Goal: Share content: Share content

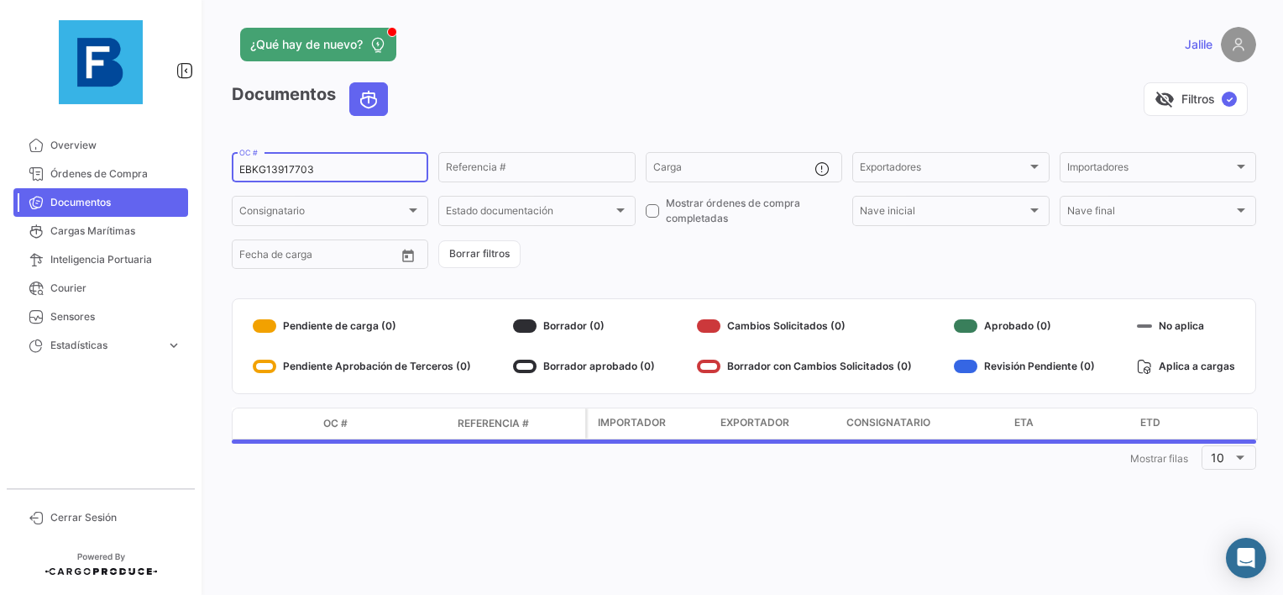
click at [261, 167] on input "EBKG13917703" at bounding box center [329, 170] width 181 height 12
paste input "93480382"
type input "93480382"
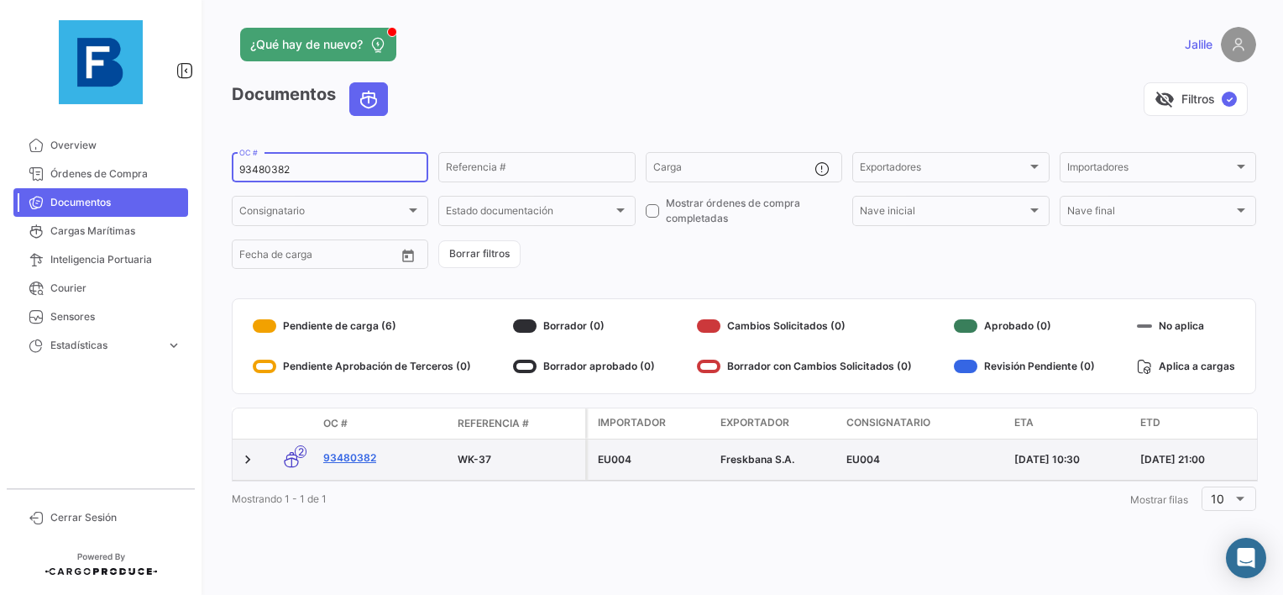
click at [343, 460] on link "93480382" at bounding box center [383, 457] width 121 height 15
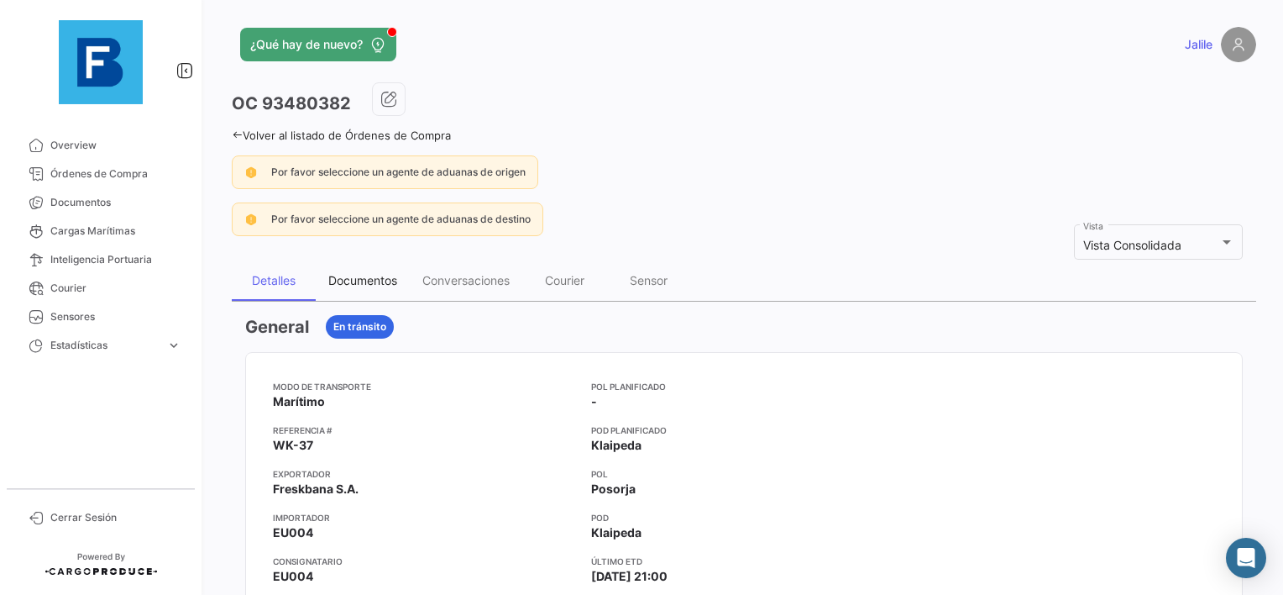
click at [360, 270] on div "Documentos" at bounding box center [363, 280] width 94 height 40
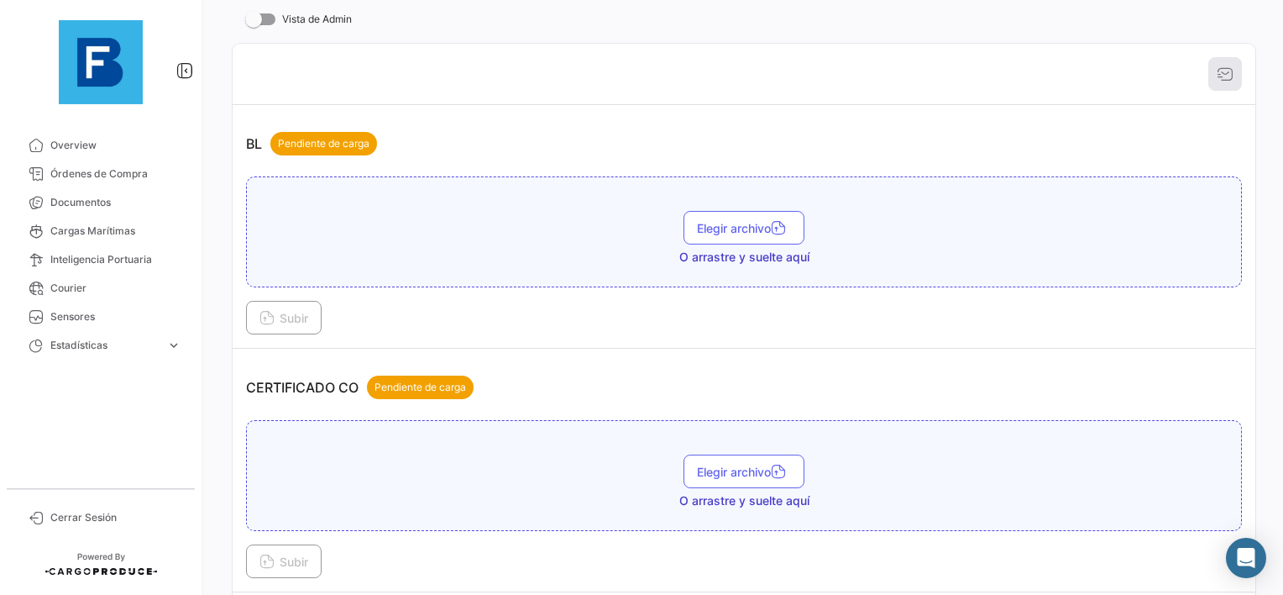
scroll to position [336, 0]
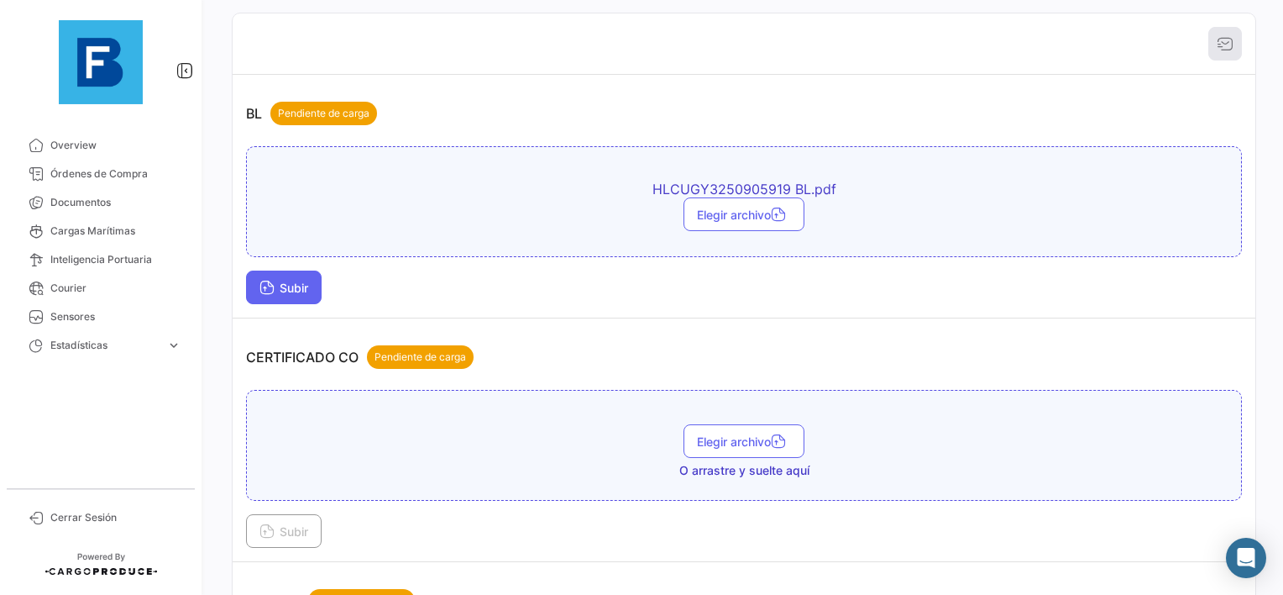
click at [293, 300] on button "Subir" at bounding box center [284, 287] width 76 height 34
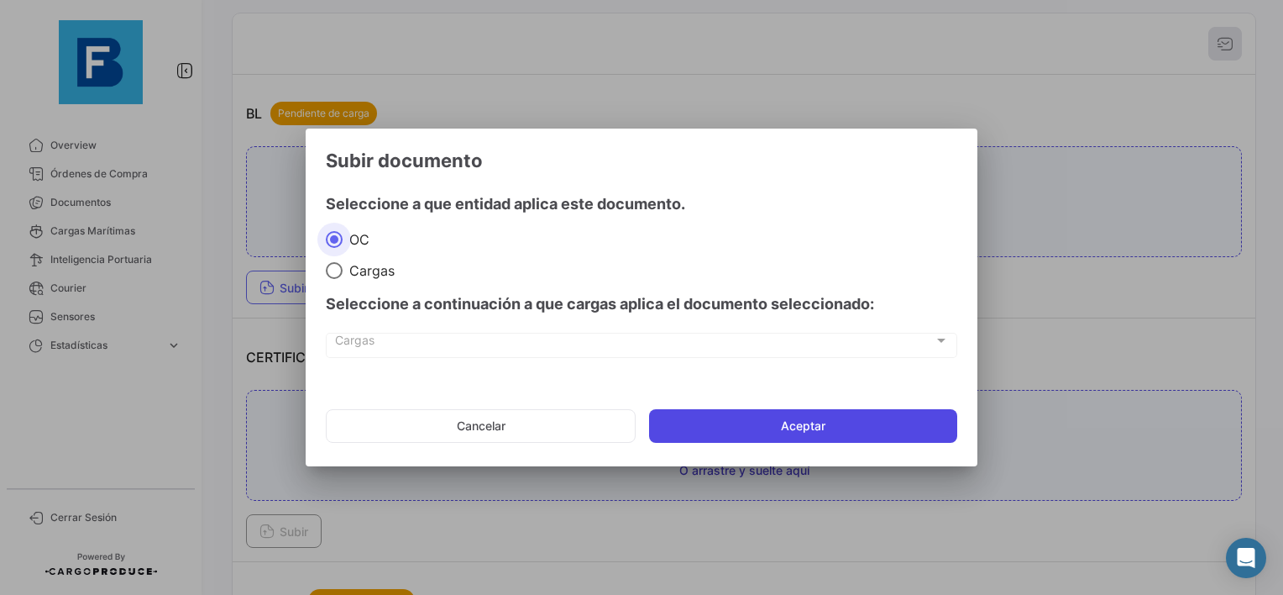
click at [731, 433] on button "Aceptar" at bounding box center [803, 426] width 308 height 34
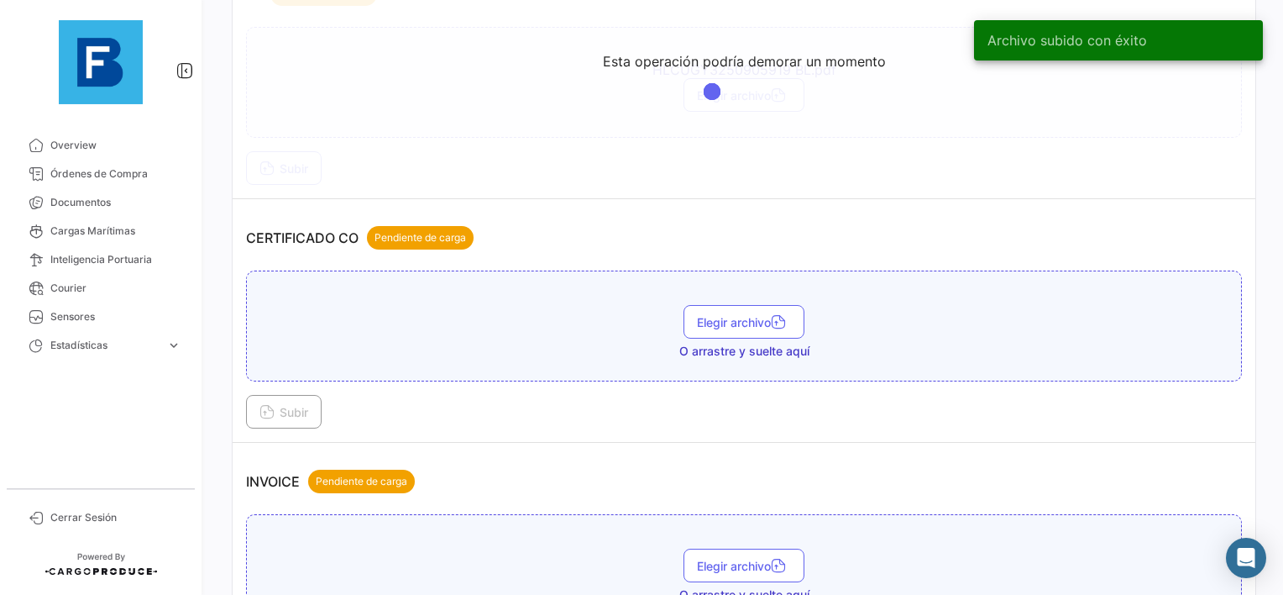
scroll to position [504, 0]
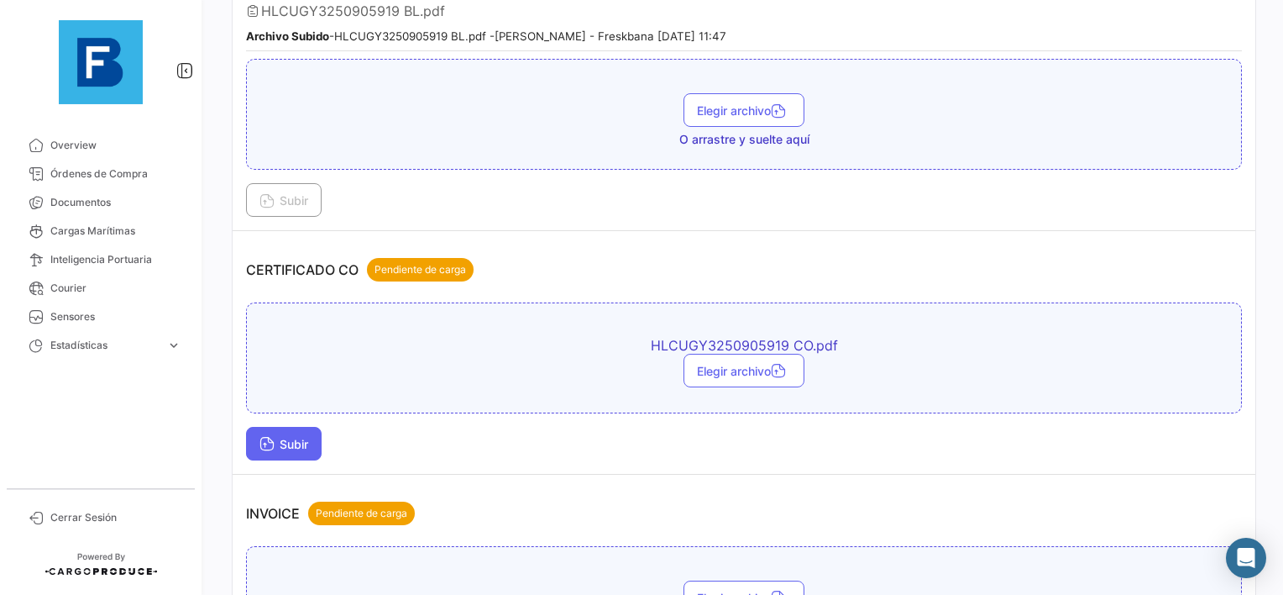
click at [286, 439] on span "Subir" at bounding box center [284, 444] width 49 height 14
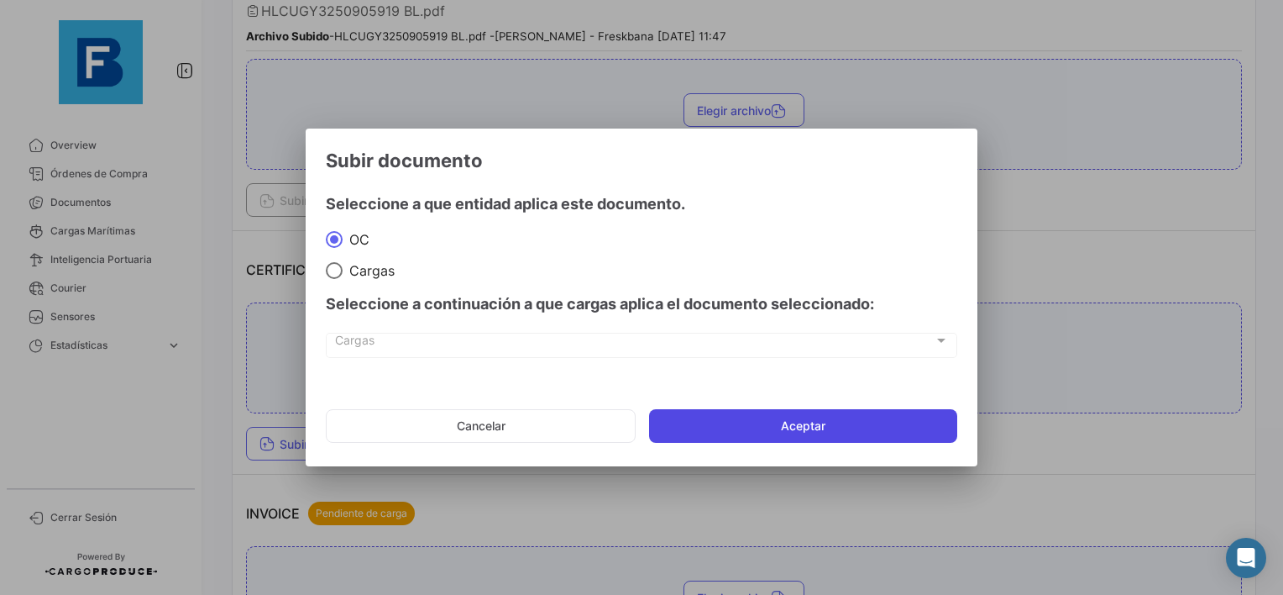
click at [756, 427] on button "Aceptar" at bounding box center [803, 426] width 308 height 34
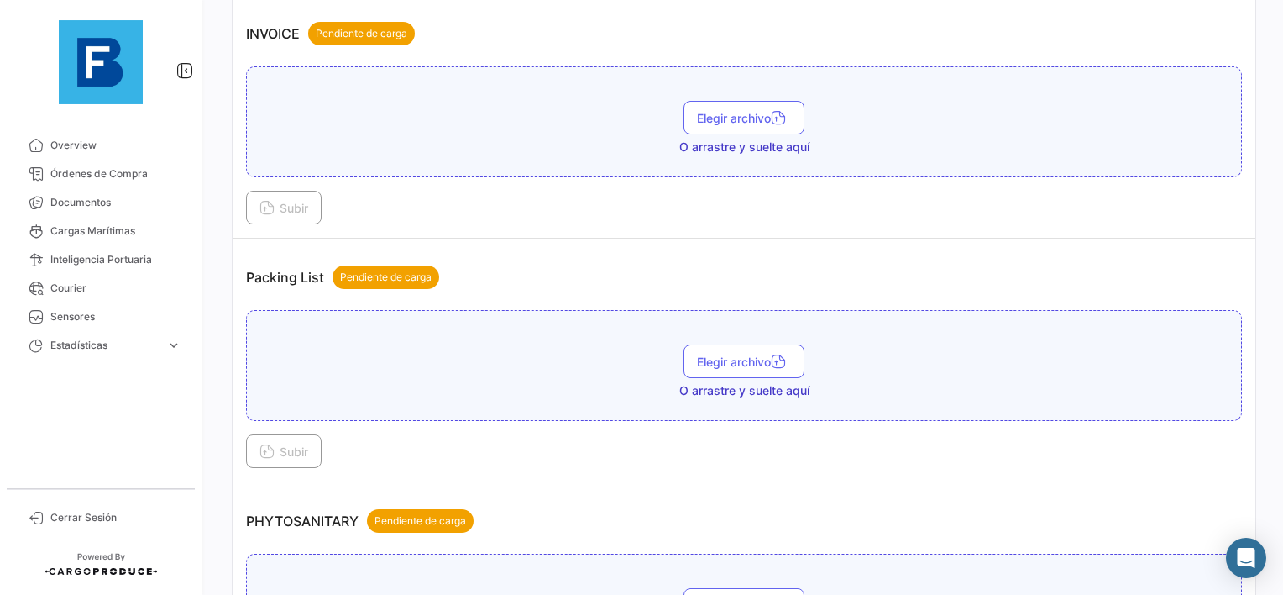
scroll to position [1092, 0]
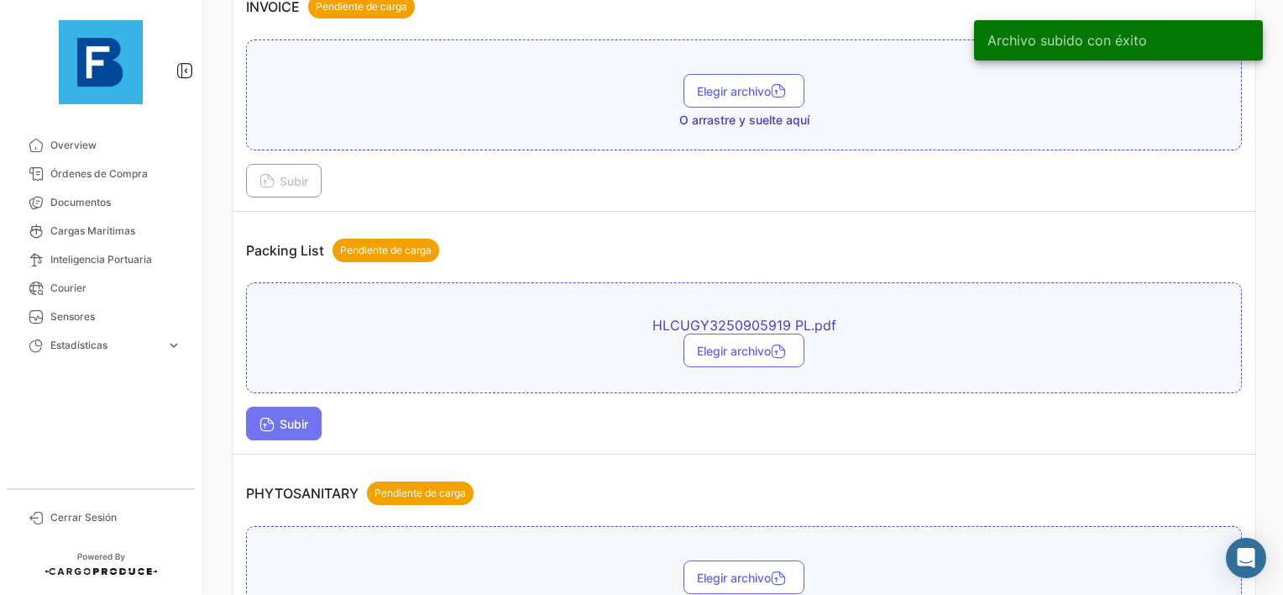
click at [286, 417] on span "Subir" at bounding box center [284, 424] width 49 height 14
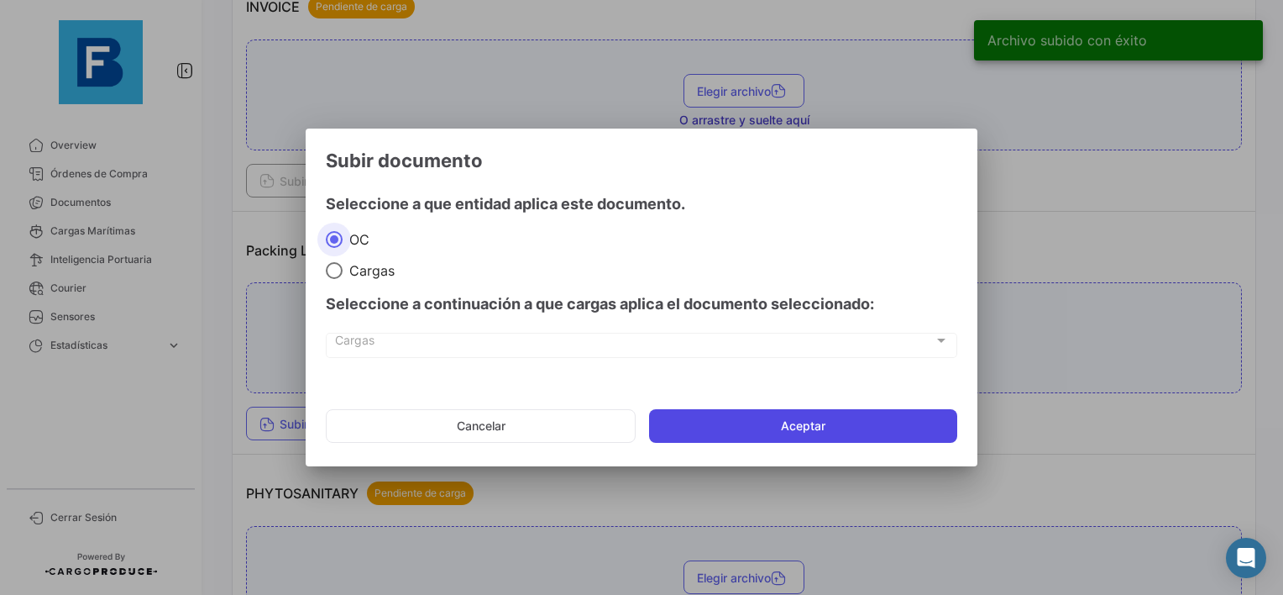
click at [729, 434] on button "Aceptar" at bounding box center [803, 426] width 308 height 34
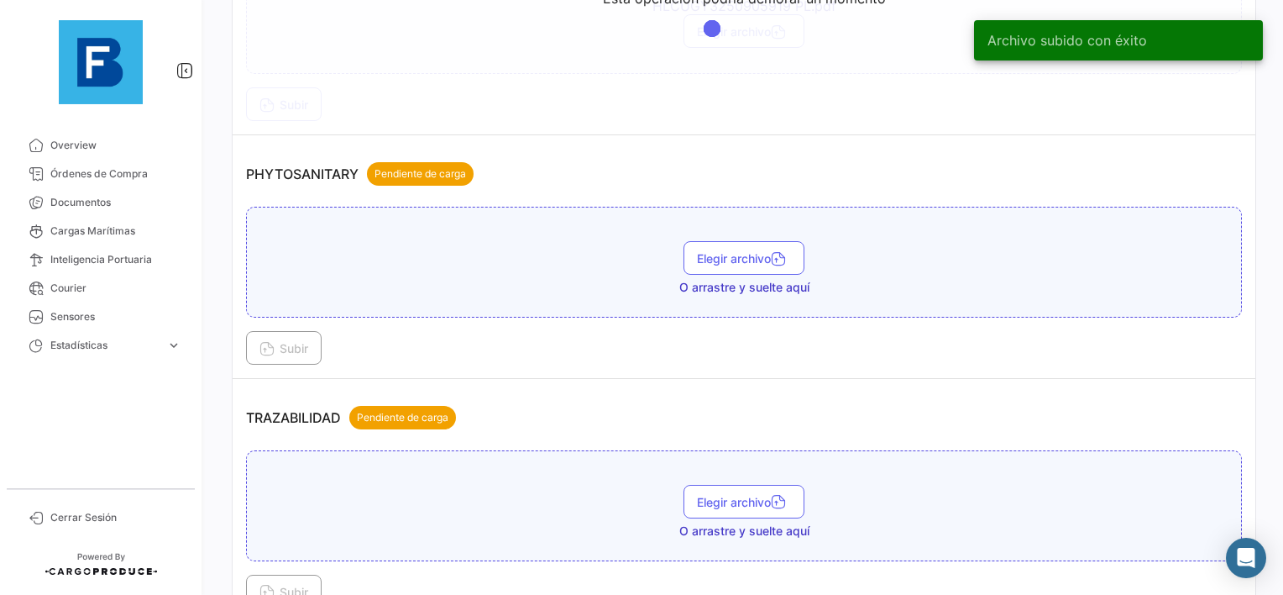
scroll to position [1428, 0]
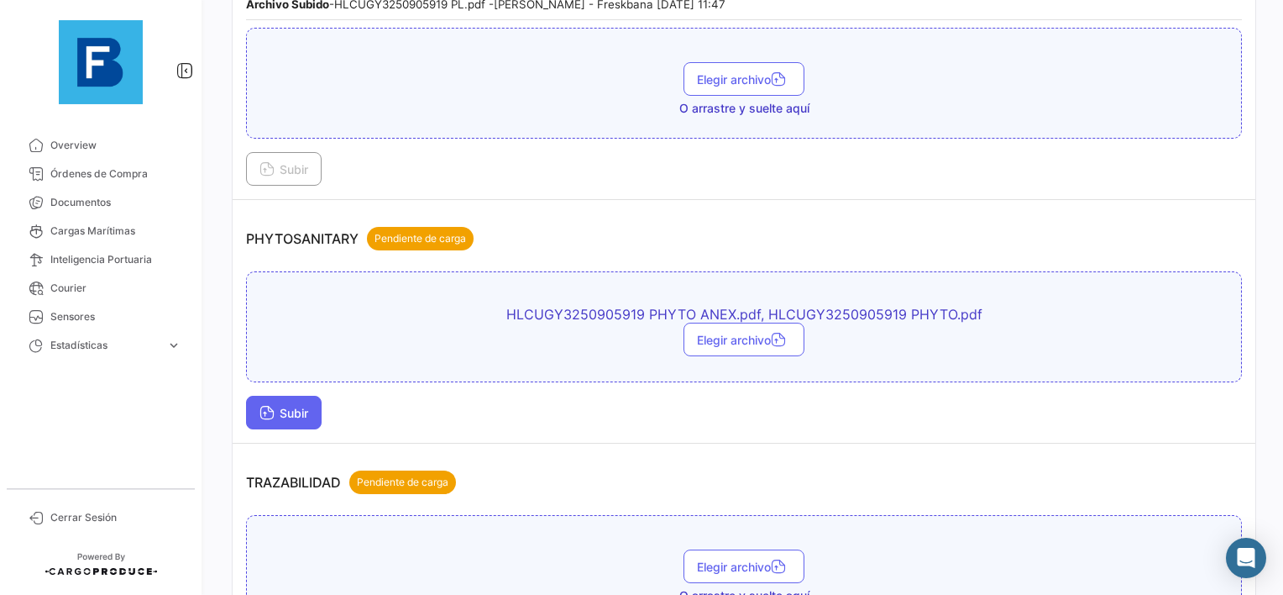
click at [249, 396] on button "Subir" at bounding box center [284, 413] width 76 height 34
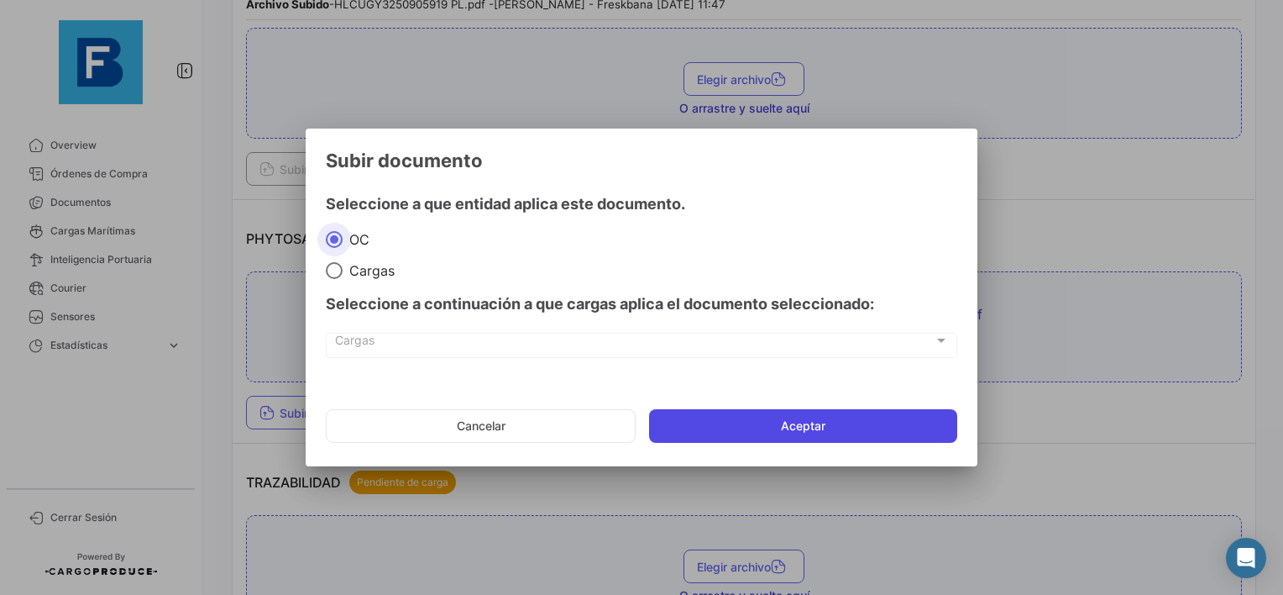
click at [737, 420] on button "Aceptar" at bounding box center [803, 426] width 308 height 34
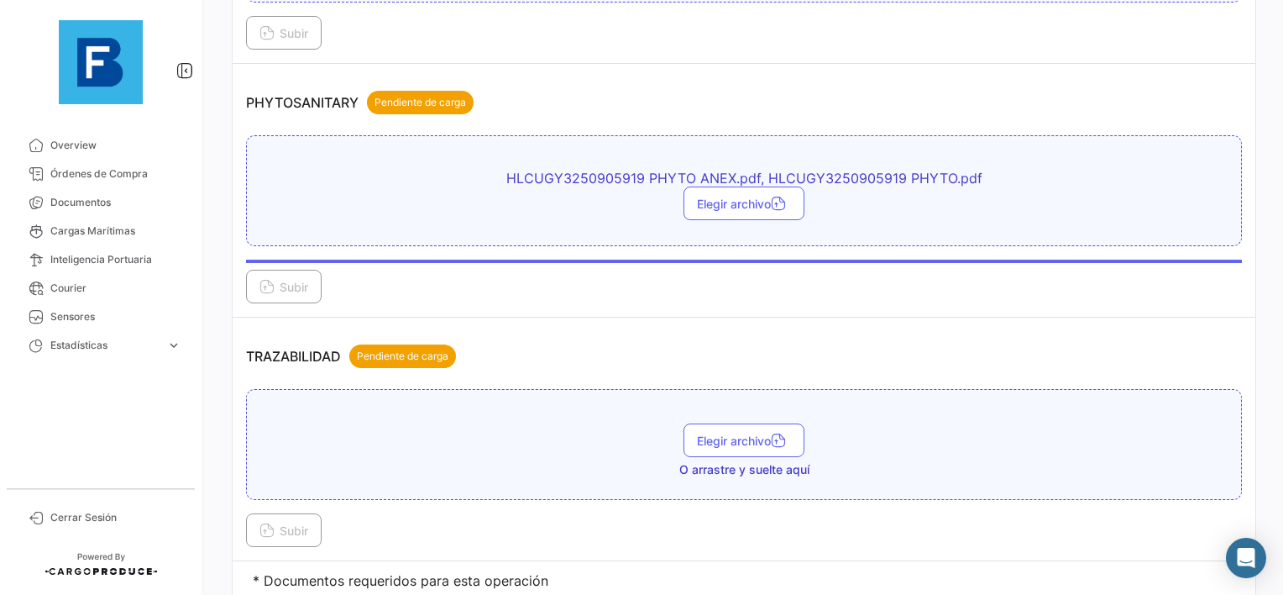
scroll to position [1596, 0]
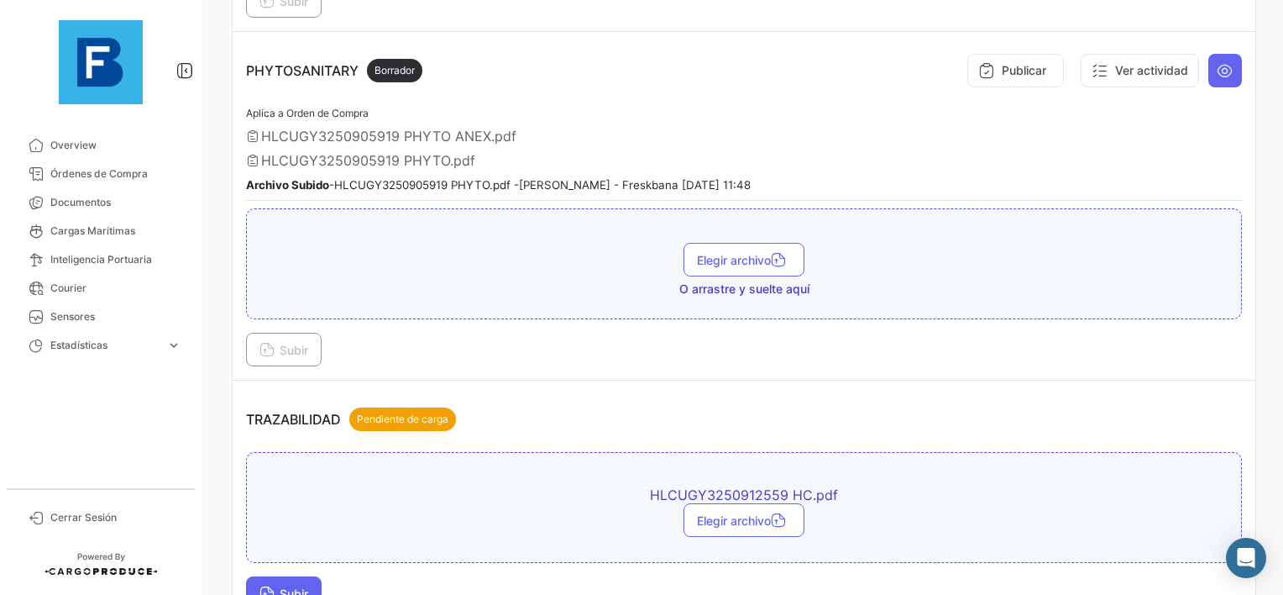
click at [278, 576] on button "Subir" at bounding box center [284, 593] width 76 height 34
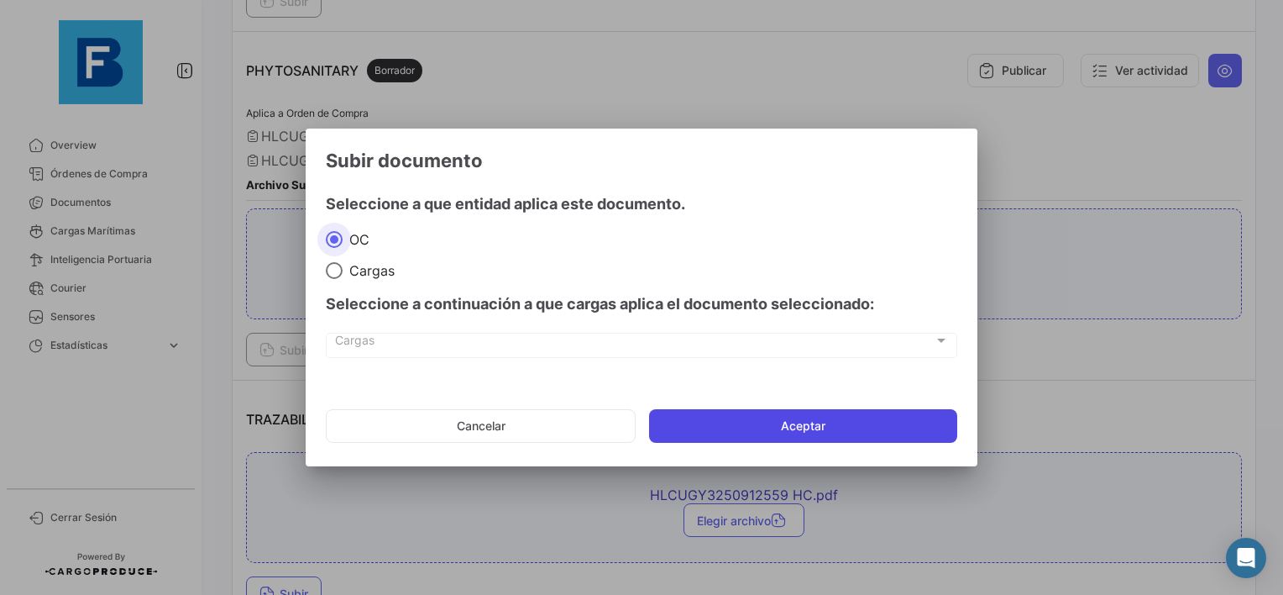
click at [771, 423] on button "Aceptar" at bounding box center [803, 426] width 308 height 34
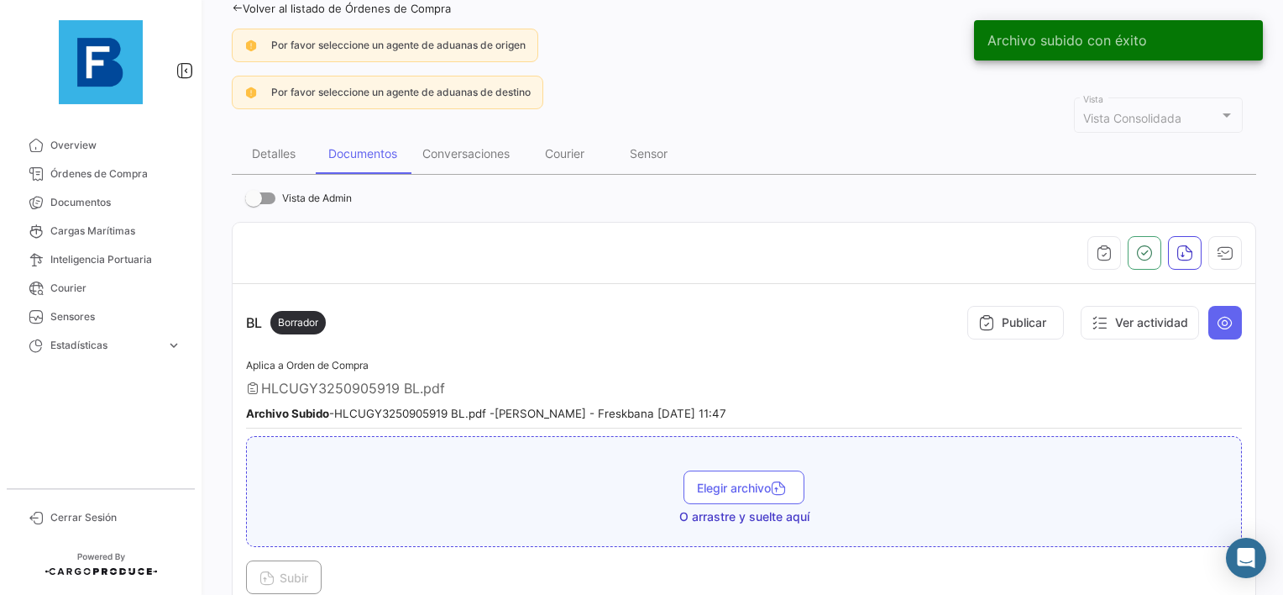
scroll to position [24, 0]
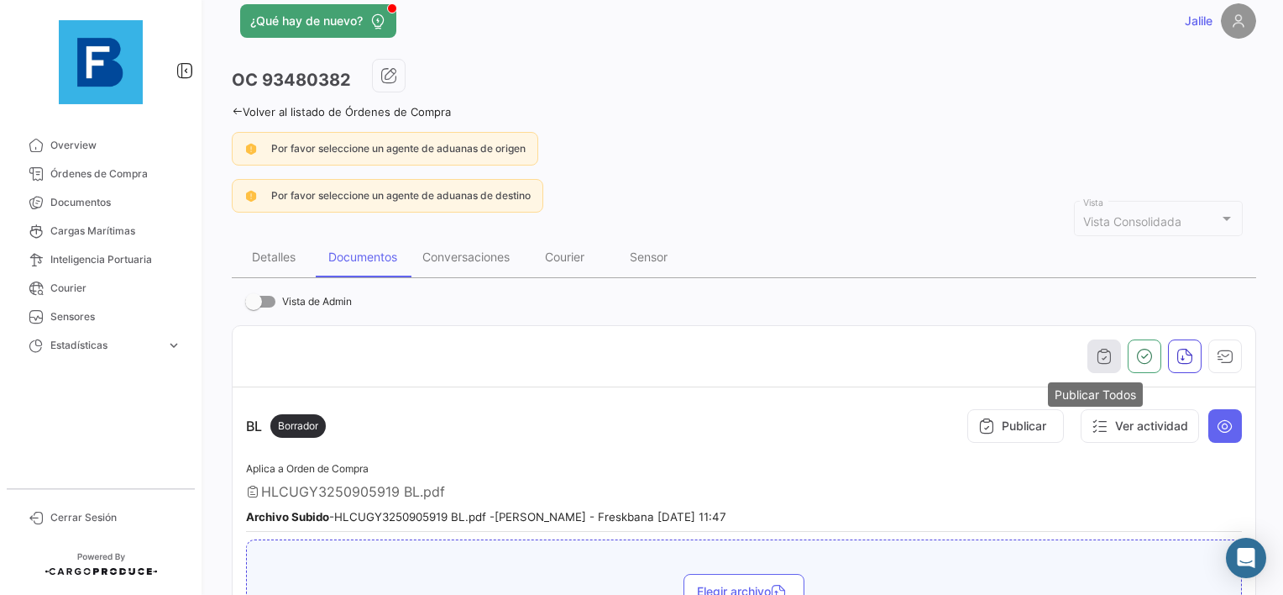
click at [1099, 355] on icon "button" at bounding box center [1104, 356] width 17 height 17
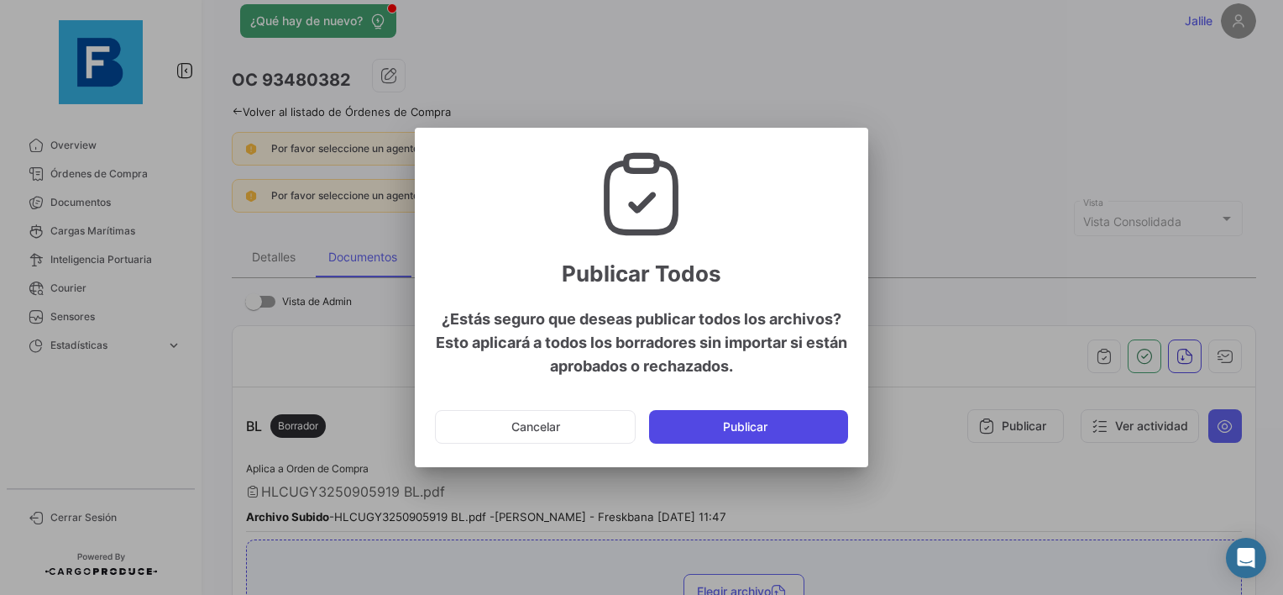
click at [815, 414] on button "Publicar" at bounding box center [748, 427] width 199 height 34
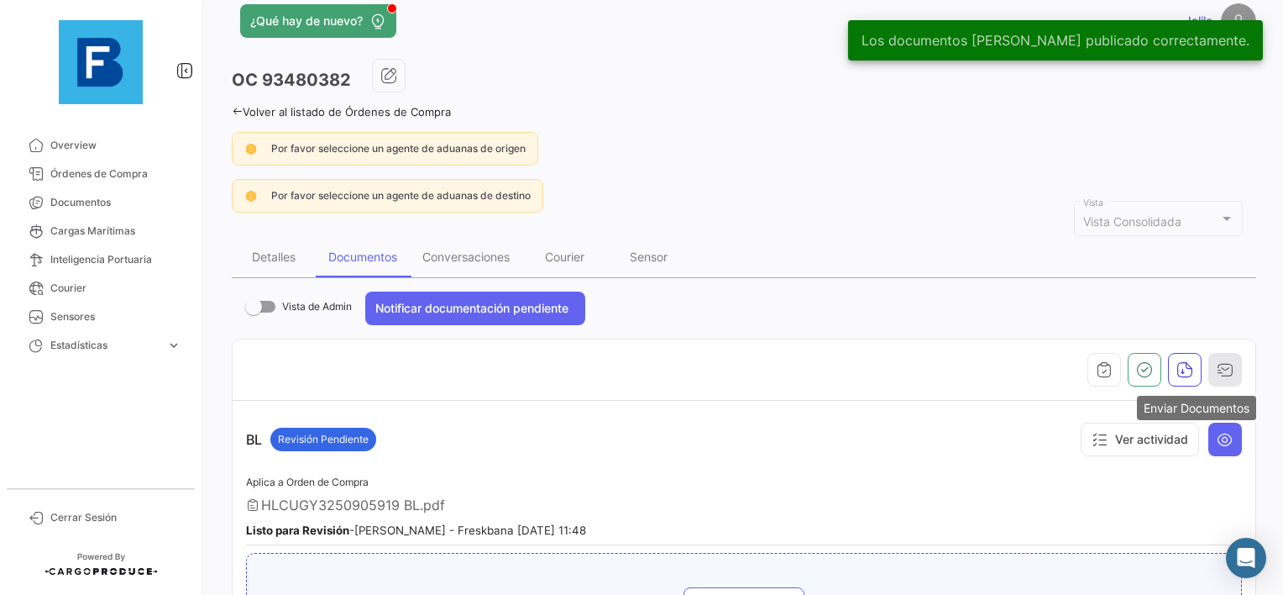
click at [1224, 366] on icon "button" at bounding box center [1225, 369] width 17 height 17
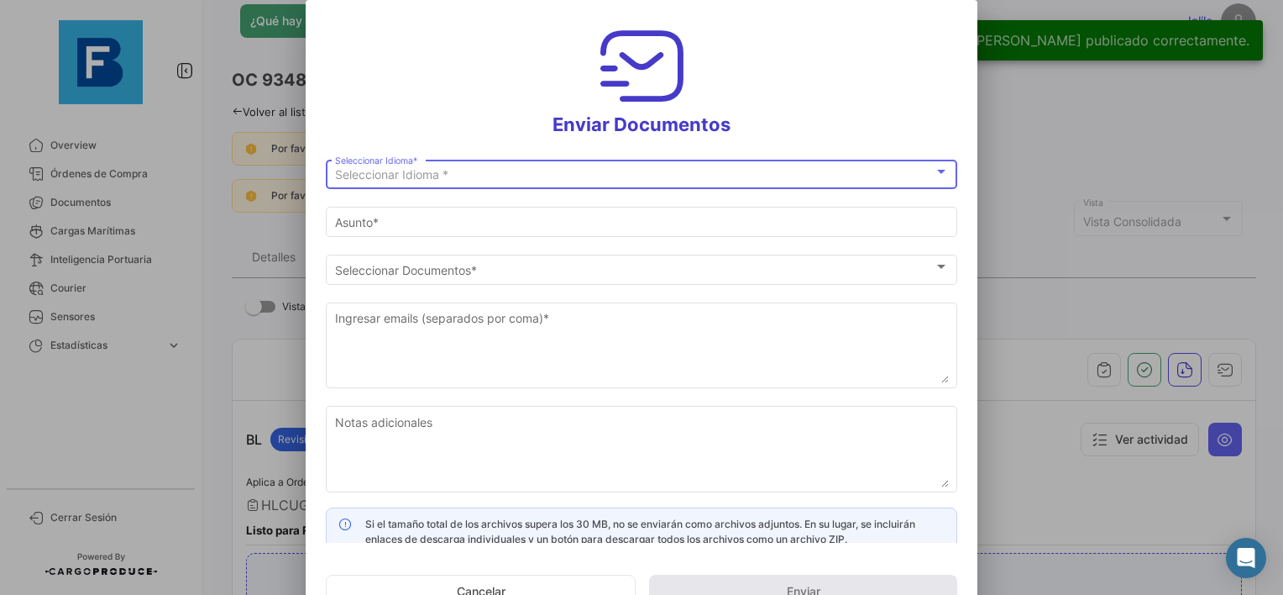
click at [430, 160] on div "Seleccionar Idioma * Seleccionar Idioma *" at bounding box center [642, 172] width 614 height 33
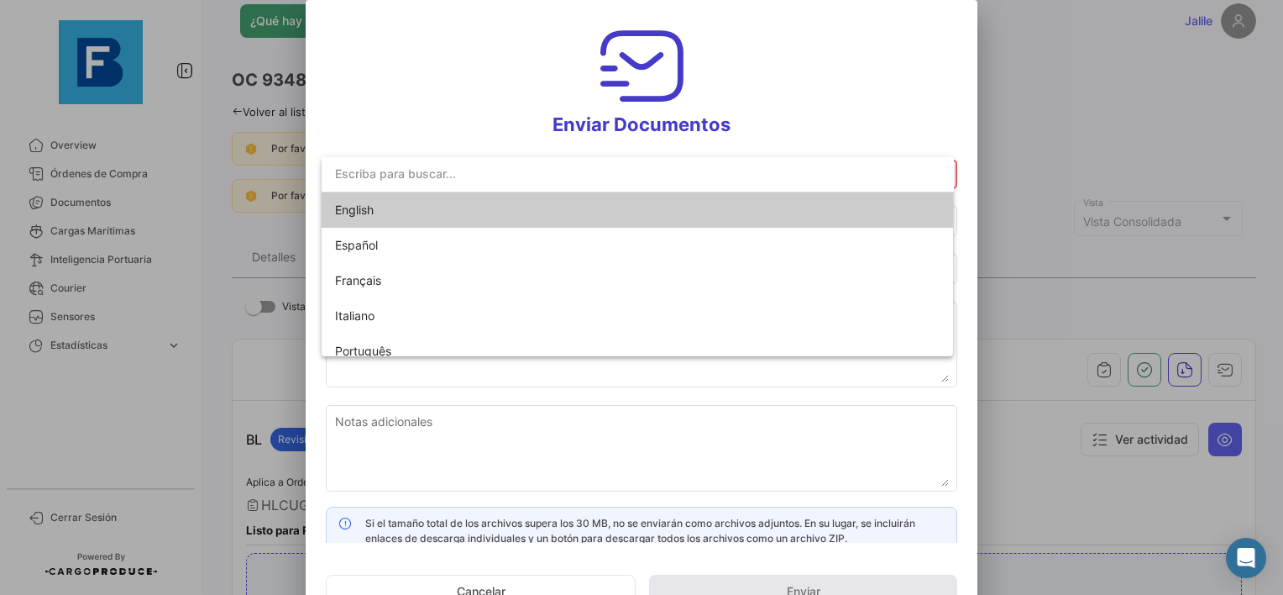
click at [405, 212] on span "English" at bounding box center [452, 209] width 235 height 35
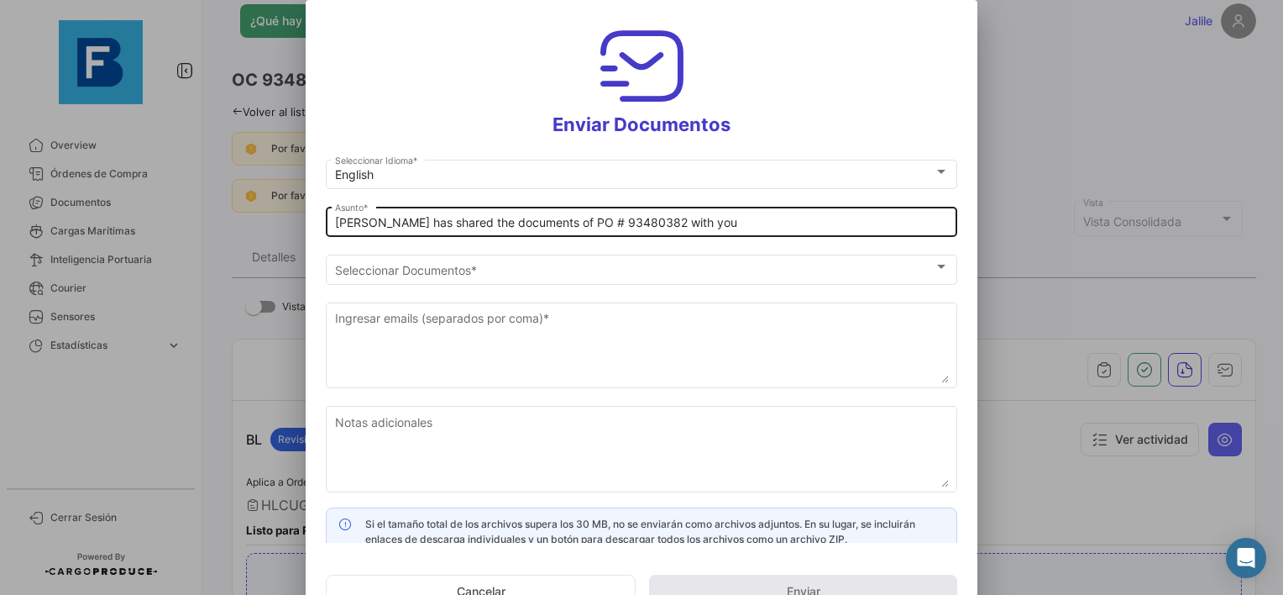
click at [333, 225] on div "[PERSON_NAME] has shared the documents of PO # 93480382 with you Asunto *" at bounding box center [642, 220] width 632 height 33
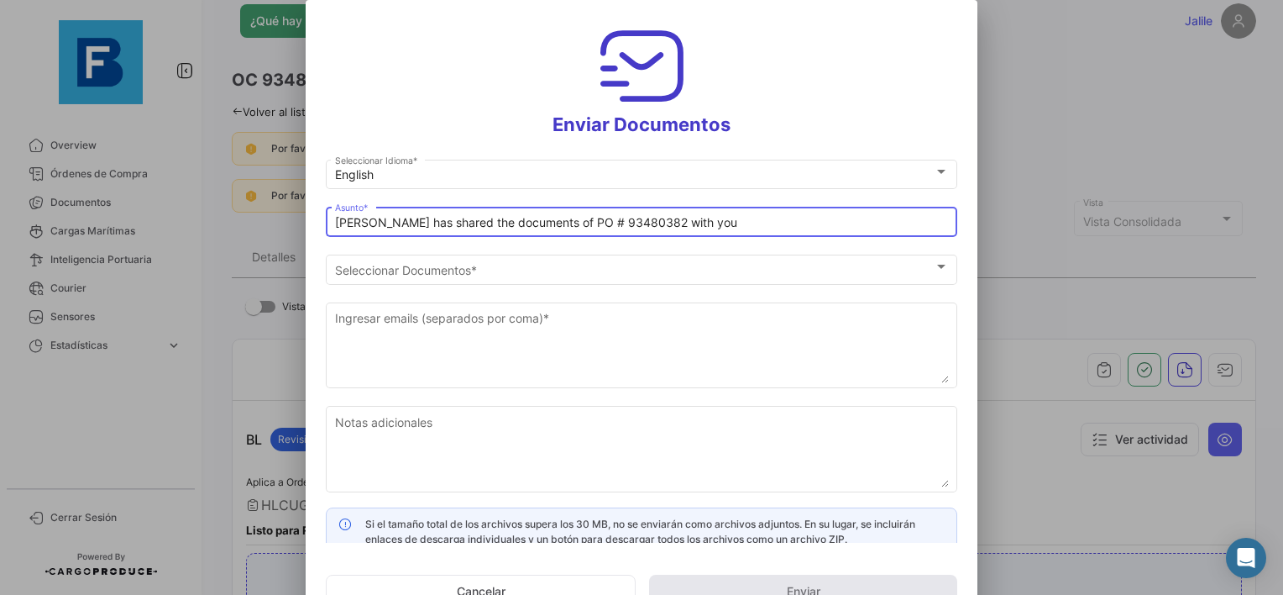
paste input "UAB AUGMA_FRESKBANA_DOCUMENTS WK XX"
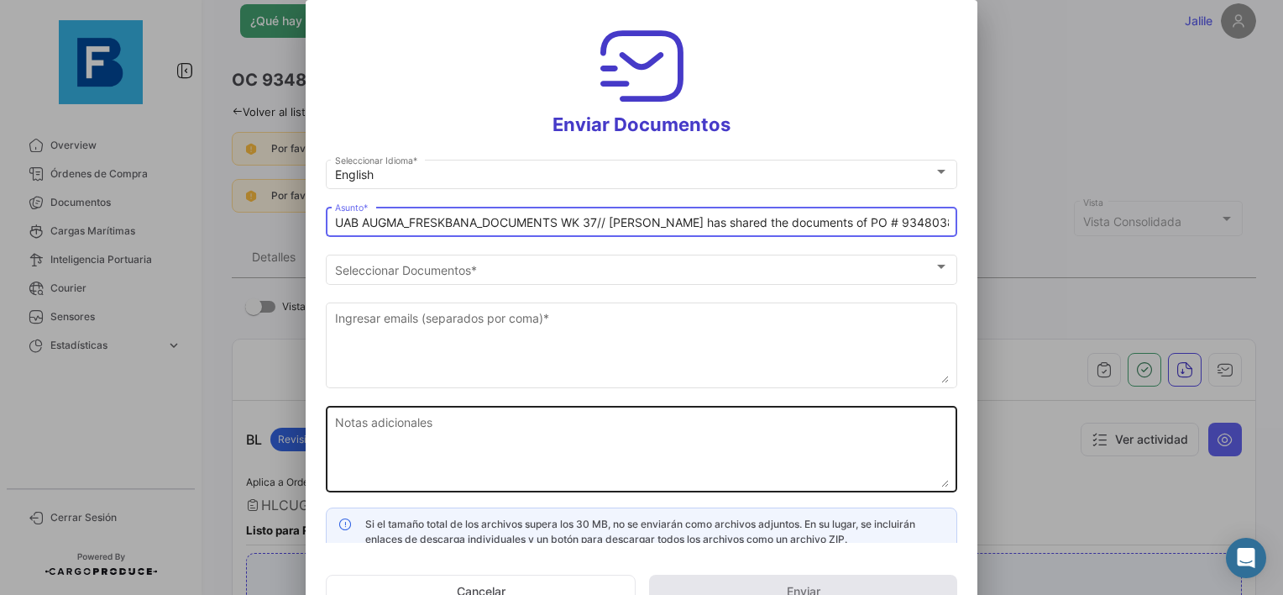
type input "UAB AUGMA_FRESKBANA_DOCUMENTS WK 37// [PERSON_NAME] has shared the documents of…"
click at [572, 433] on textarea "Notas adicionales" at bounding box center [642, 450] width 614 height 74
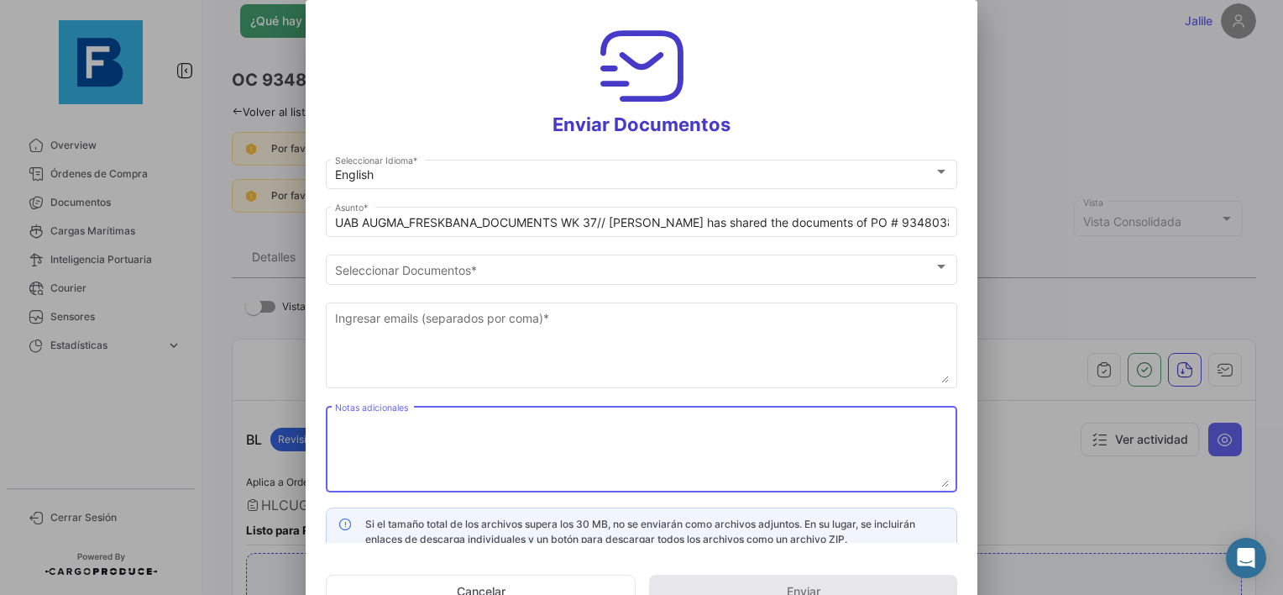
paste textarea "UAB AUGMA_FRESKBANA_DOCUMENTS WK XX"
click at [639, 431] on textarea "UAB AUGMA_FRESKBANA_DOCUMENTS WK XX" at bounding box center [642, 450] width 614 height 74
type textarea "UAB AUGMA_FRESKBANA_DOCUMENTS WK 37"
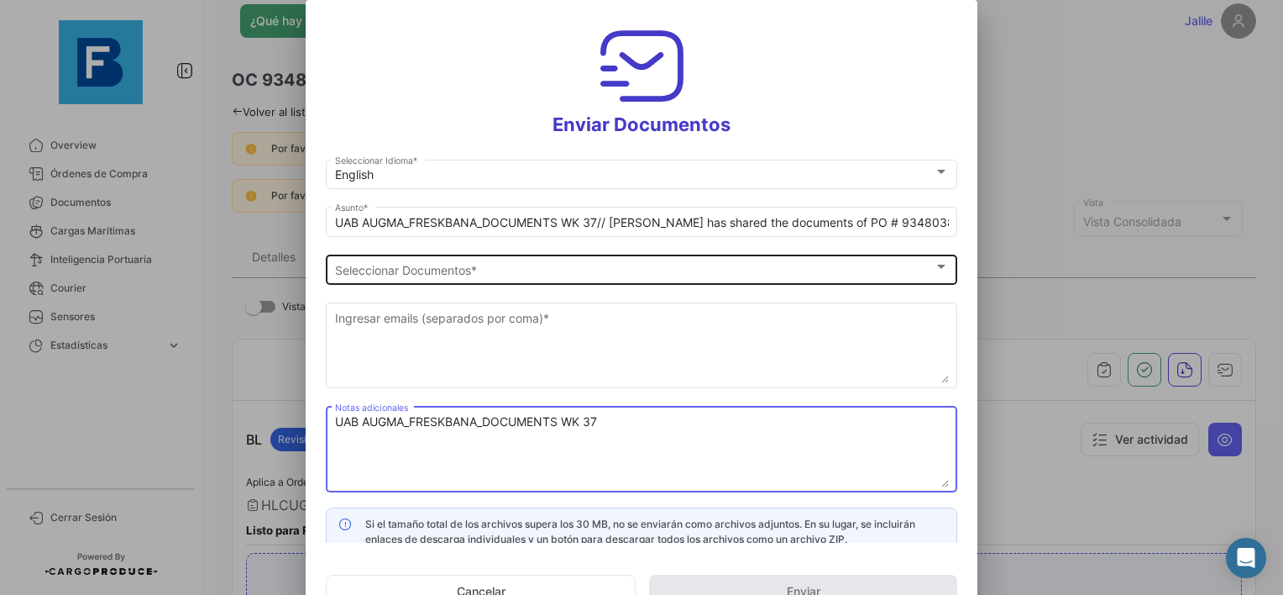
click at [466, 270] on span "Seleccionar Documentos" at bounding box center [634, 270] width 599 height 14
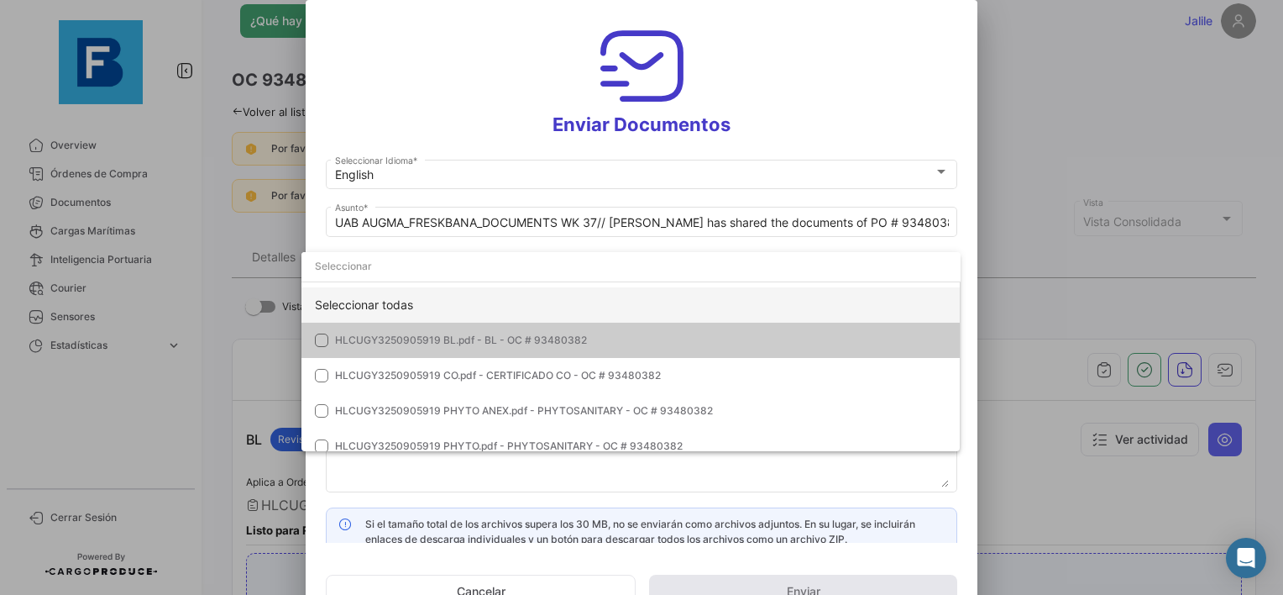
click at [427, 305] on div "Seleccionar todas" at bounding box center [631, 304] width 659 height 35
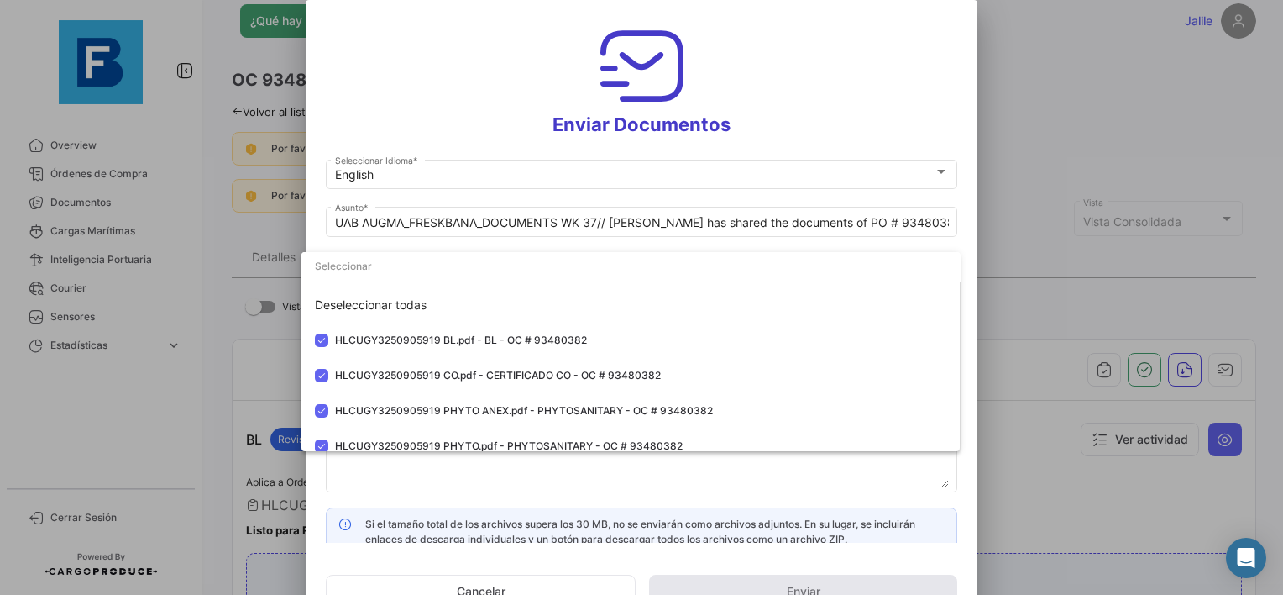
click at [383, 469] on div at bounding box center [641, 297] width 1283 height 595
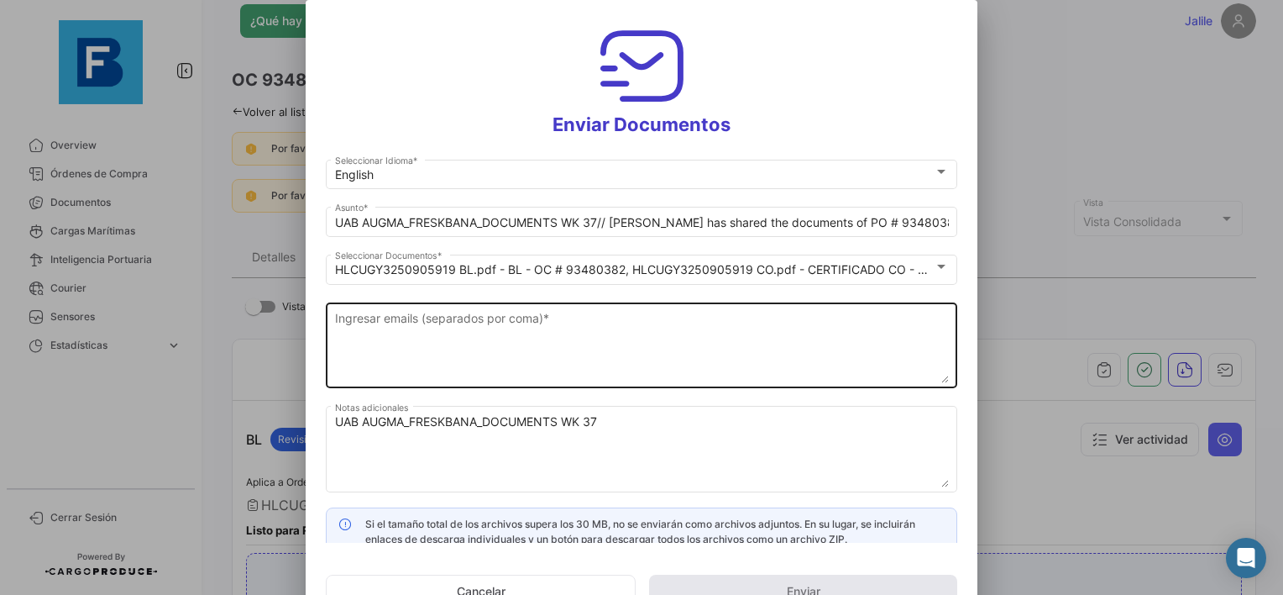
click at [419, 343] on textarea "Ingresar emails (separados por coma) *" at bounding box center [642, 346] width 614 height 74
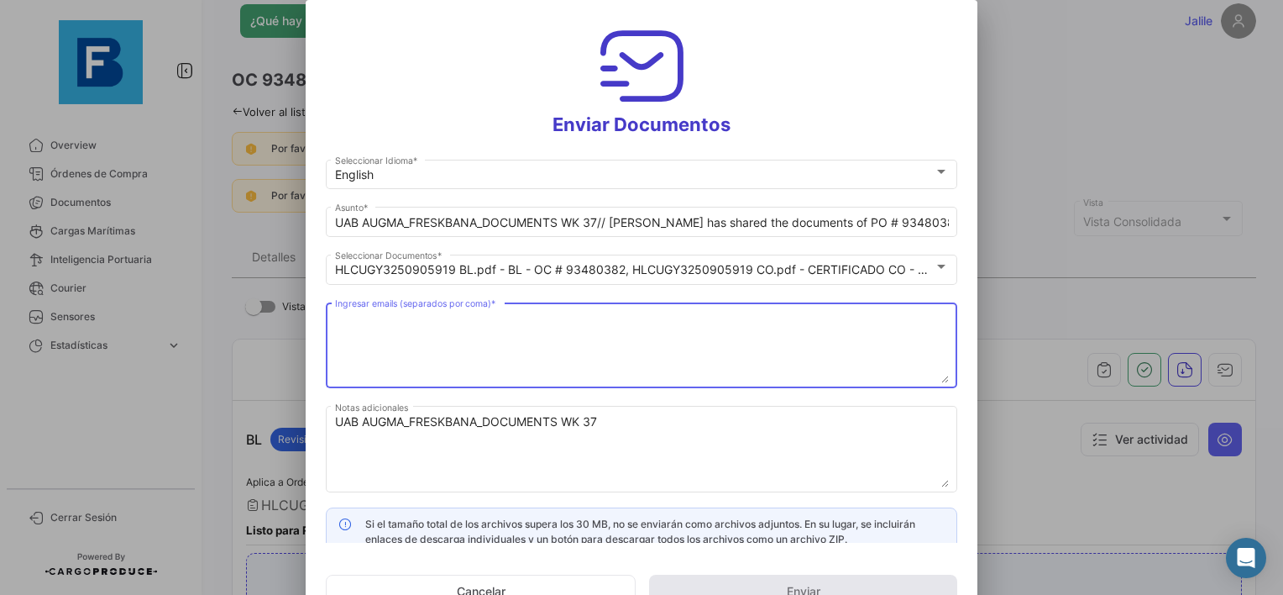
paste textarea "[EMAIL_ADDRESS][DOMAIN_NAME],[DOMAIN_NAME][EMAIL_ADDRESS][DOMAIN_NAME],[DOMAIN_…"
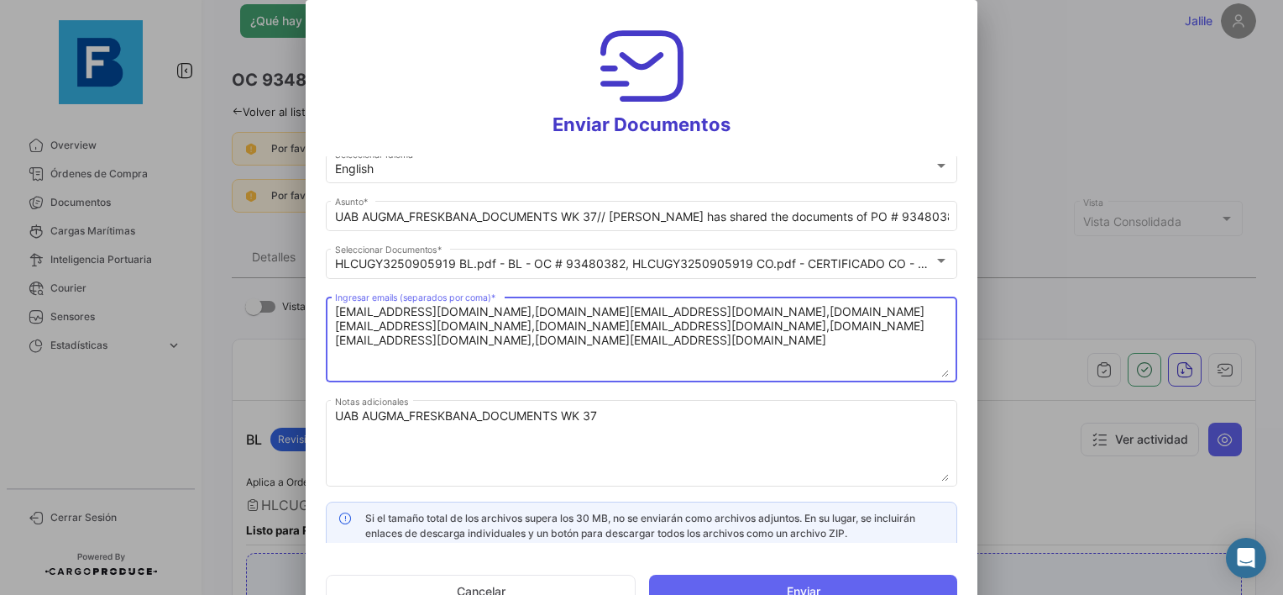
scroll to position [0, 0]
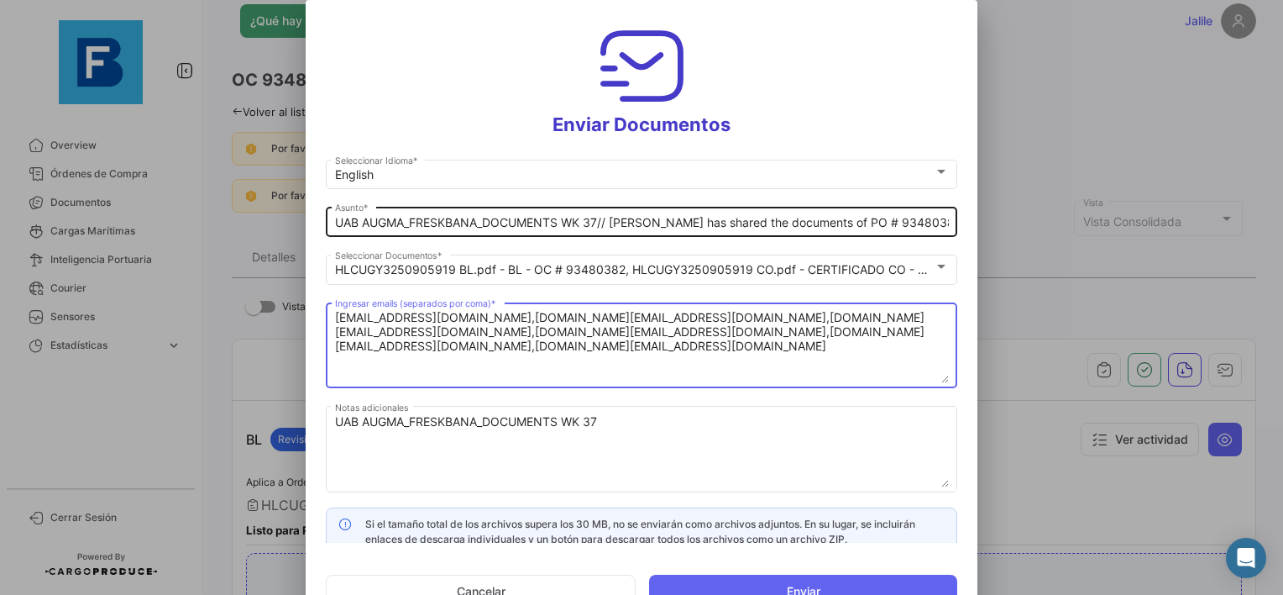
type textarea "[EMAIL_ADDRESS][DOMAIN_NAME],[DOMAIN_NAME][EMAIL_ADDRESS][DOMAIN_NAME],[DOMAIN_…"
click at [605, 228] on input "UAB AUGMA_FRESKBANA_DOCUMENTS WK 37// [PERSON_NAME] has shared the documents of…" at bounding box center [642, 223] width 614 height 14
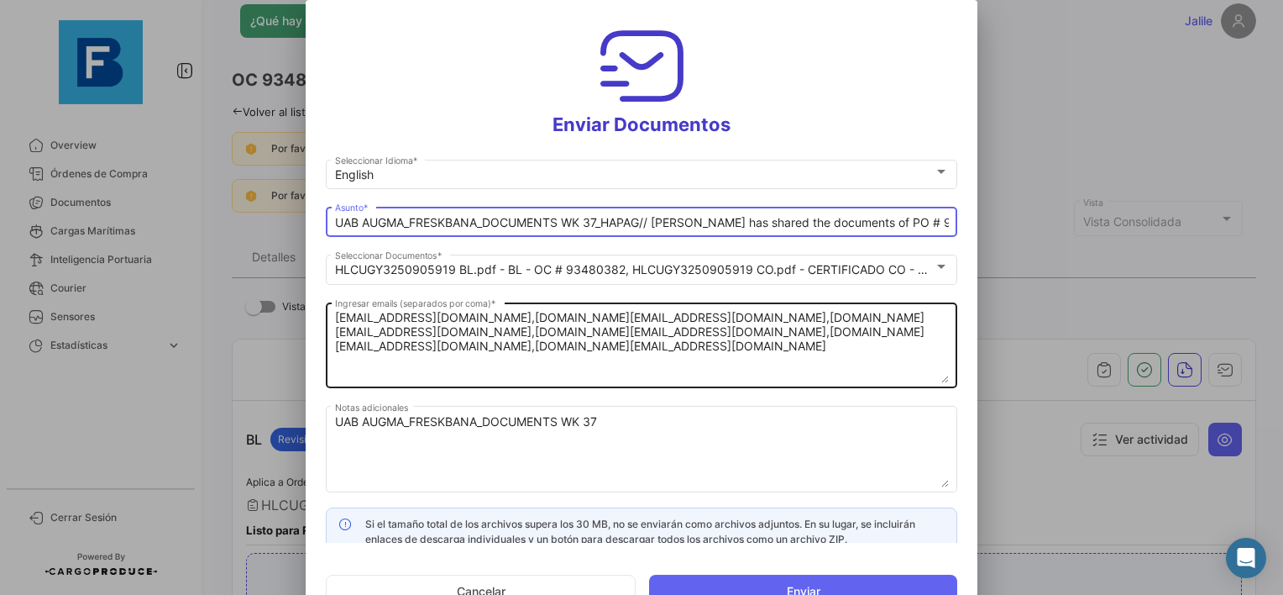
type input "UAB AUGMA_FRESKBANA_DOCUMENTS WK 37_HAPAG// [PERSON_NAME] has shared the docume…"
click at [619, 376] on textarea "[EMAIL_ADDRESS][DOMAIN_NAME],[DOMAIN_NAME][EMAIL_ADDRESS][DOMAIN_NAME],[DOMAIN_…" at bounding box center [642, 346] width 614 height 74
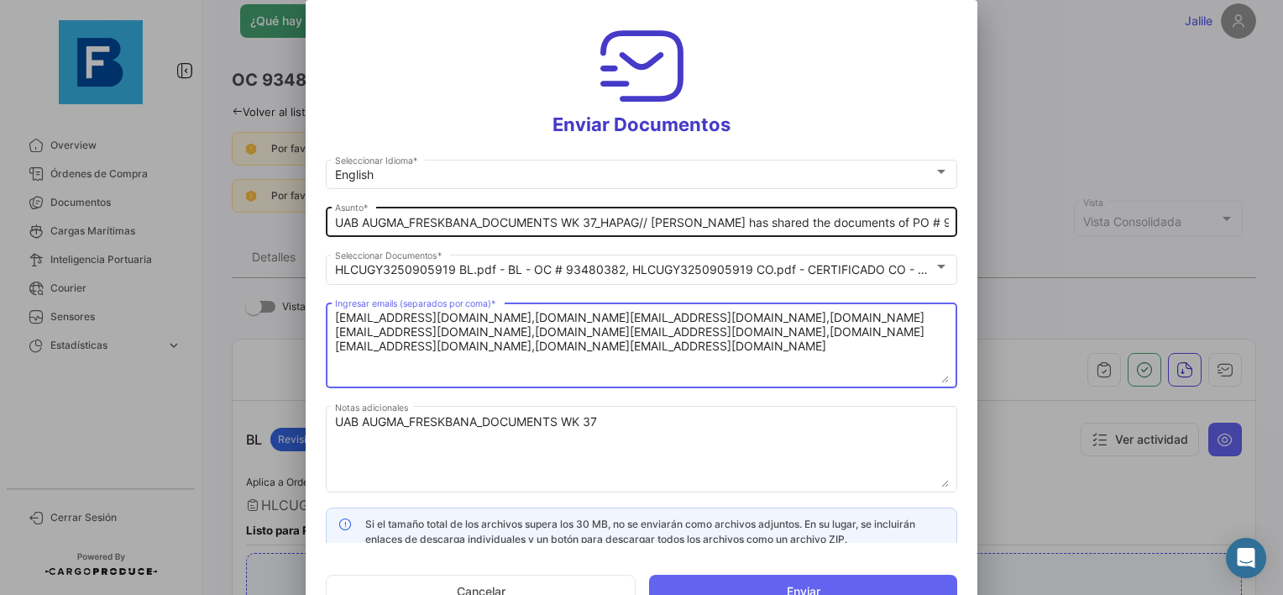
click at [648, 218] on input "UAB AUGMA_FRESKBANA_DOCUMENTS WK 37_HAPAG// [PERSON_NAME] has shared the docume…" at bounding box center [642, 223] width 614 height 14
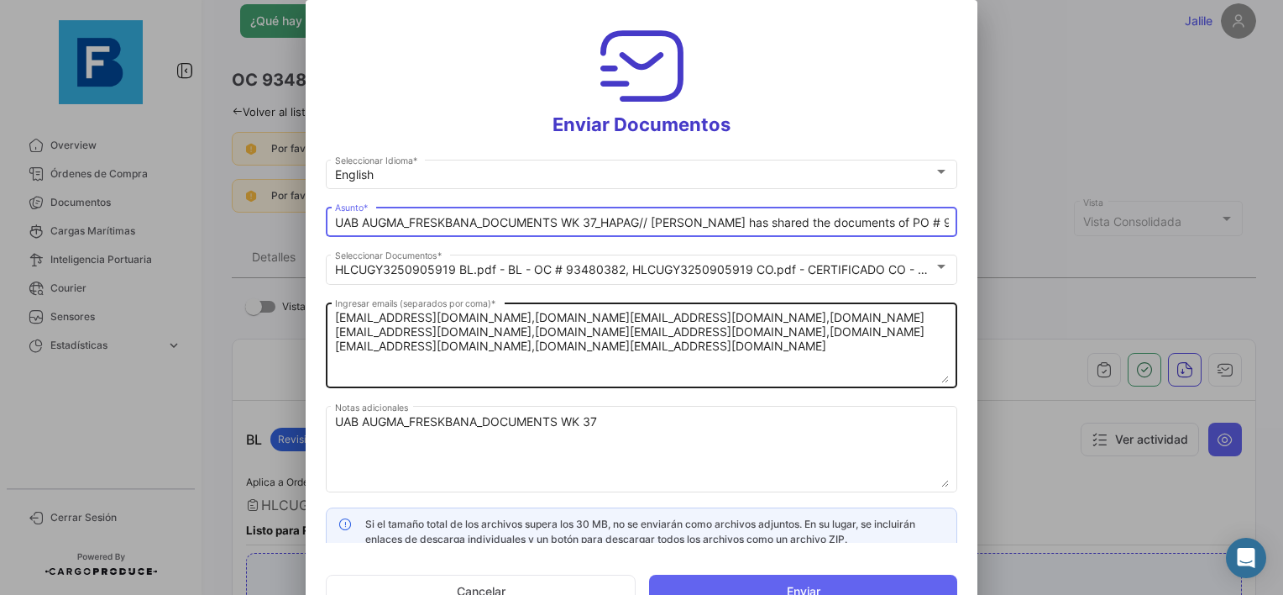
click at [710, 385] on div "[EMAIL_ADDRESS][DOMAIN_NAME],[DOMAIN_NAME][EMAIL_ADDRESS][DOMAIN_NAME],[DOMAIN_…" at bounding box center [642, 343] width 614 height 89
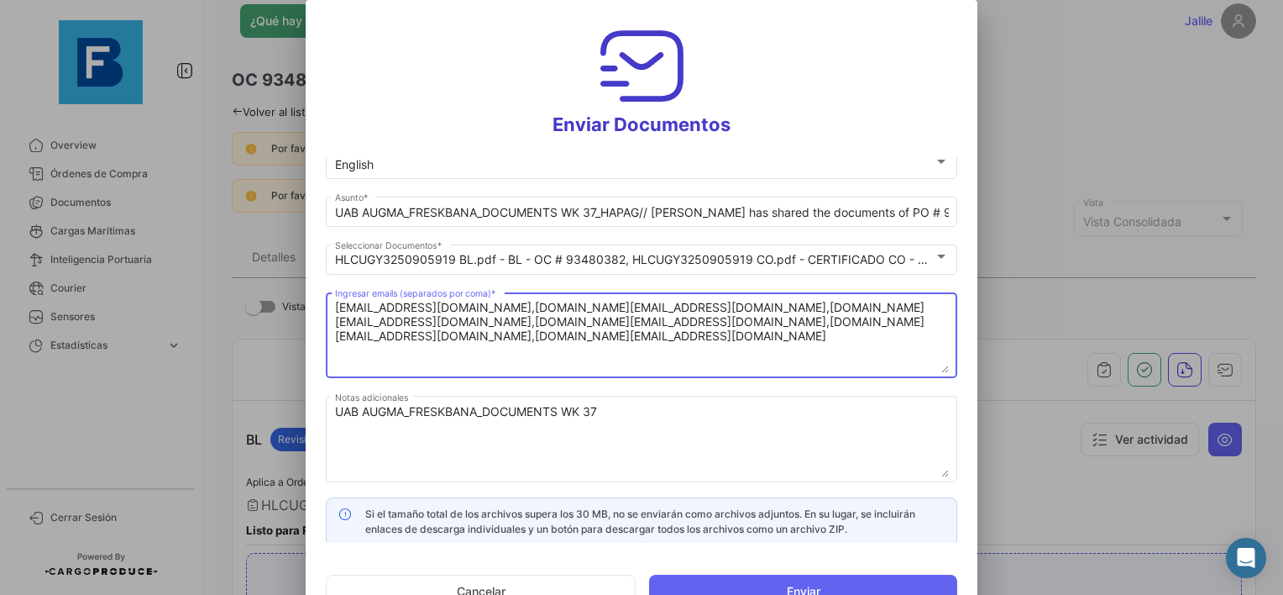
scroll to position [13, 0]
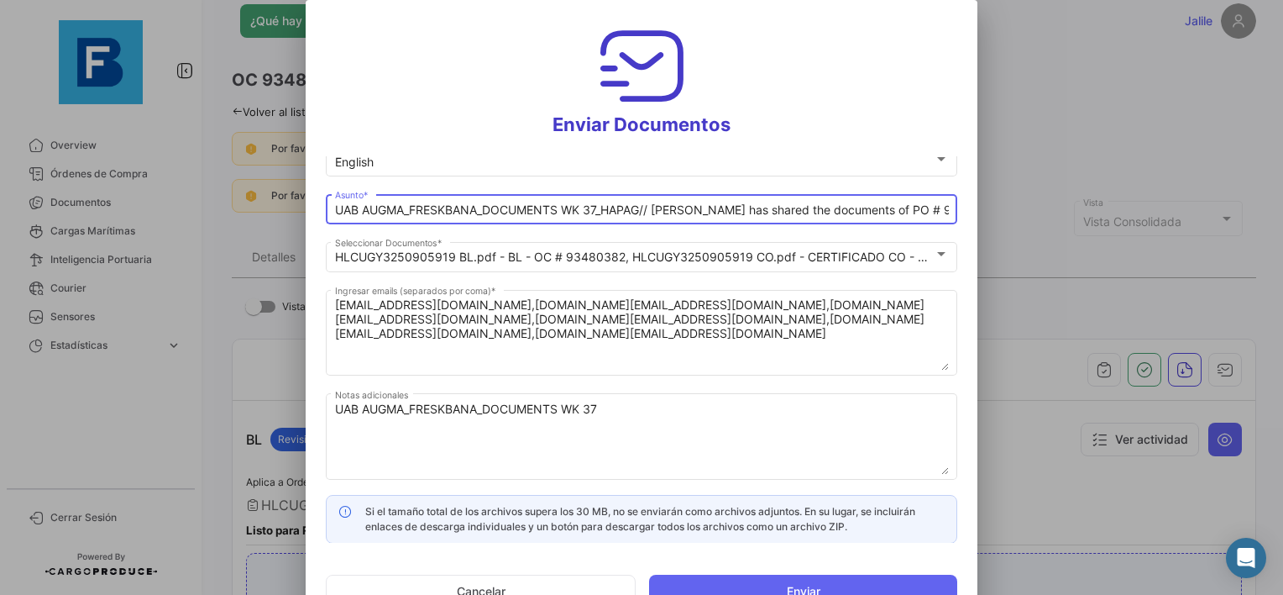
click at [619, 207] on input "UAB AUGMA_FRESKBANA_DOCUMENTS WK 37_HAPAG// [PERSON_NAME] has shared the docume…" at bounding box center [642, 210] width 614 height 14
click at [617, 210] on input "UAB AUGMA_FRESKBANA_DOCUMENTS WK 37_HAPAG// [PERSON_NAME] has shared the docume…" at bounding box center [642, 210] width 614 height 14
drag, startPoint x: 600, startPoint y: 212, endPoint x: 628, endPoint y: 212, distance: 27.7
click at [628, 212] on input "UAB AUGMA_FRESKBANA_DOCUMENTS WK 37_HAPAG// [PERSON_NAME] has shared the docume…" at bounding box center [642, 210] width 614 height 14
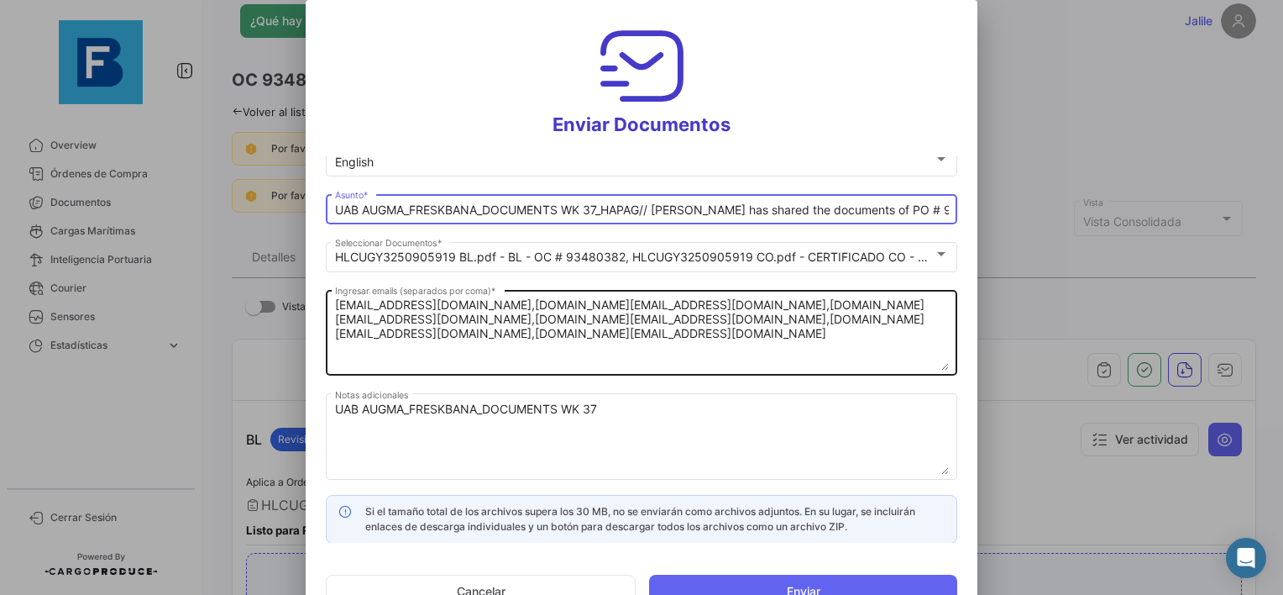
click at [659, 366] on textarea "[EMAIL_ADDRESS][DOMAIN_NAME],[DOMAIN_NAME][EMAIL_ADDRESS][DOMAIN_NAME],[DOMAIN_…" at bounding box center [642, 333] width 614 height 74
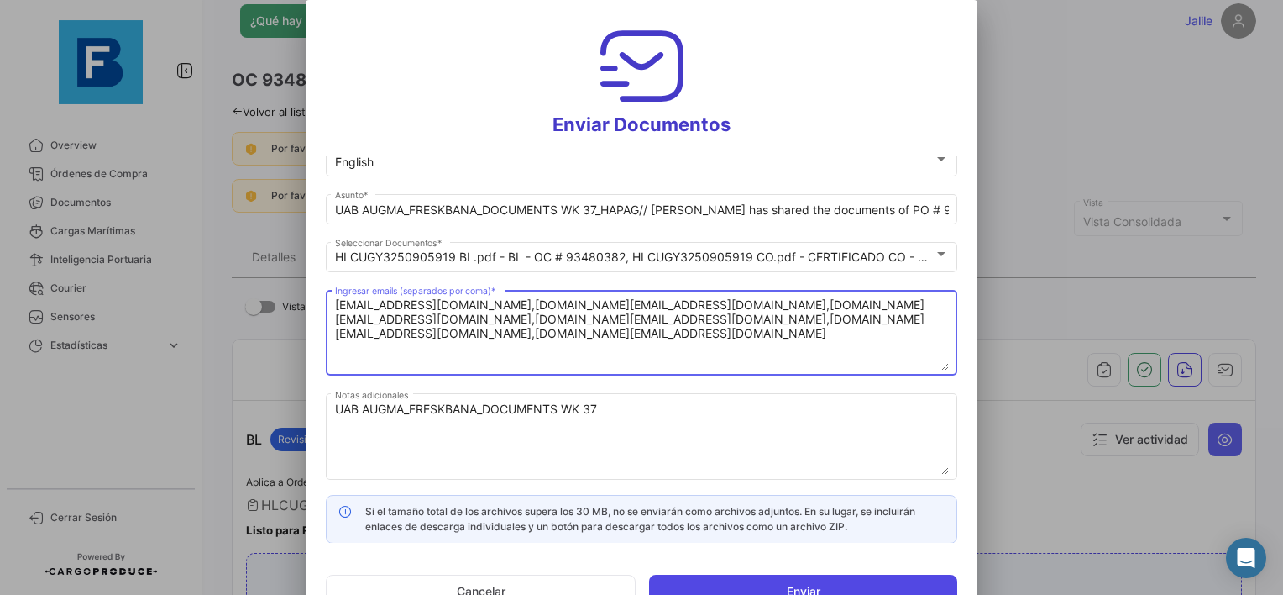
click at [836, 588] on button "Enviar" at bounding box center [803, 591] width 308 height 34
